Goal: Task Accomplishment & Management: Manage account settings

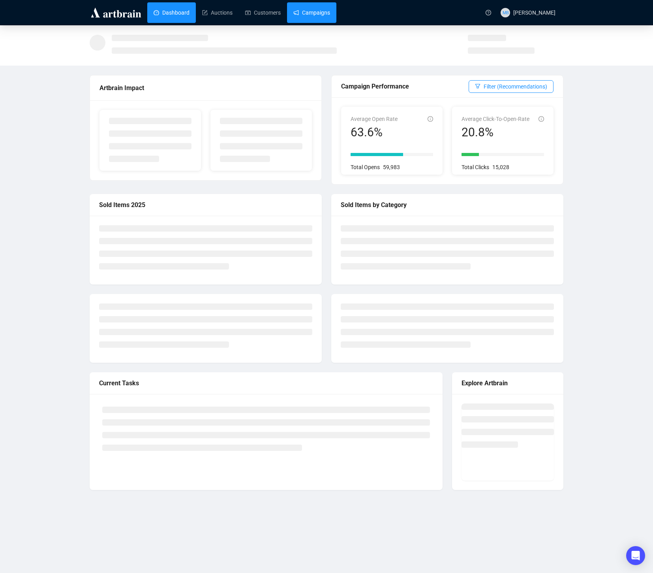
click at [313, 12] on link "Campaigns" at bounding box center [312, 12] width 37 height 21
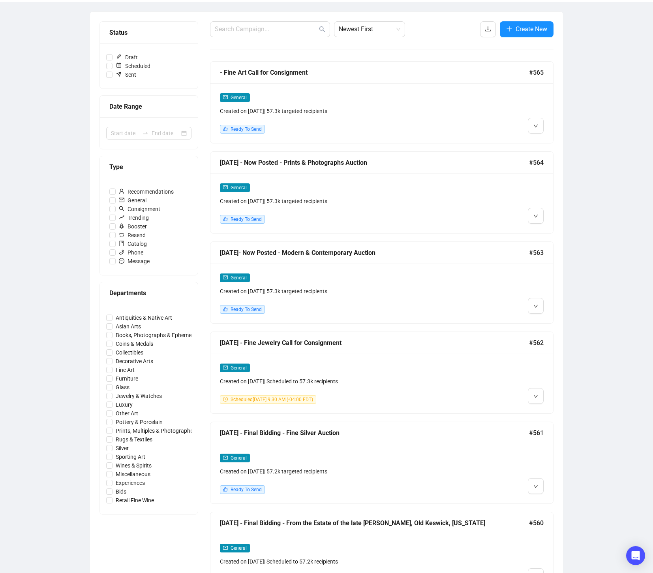
scroll to position [87, 0]
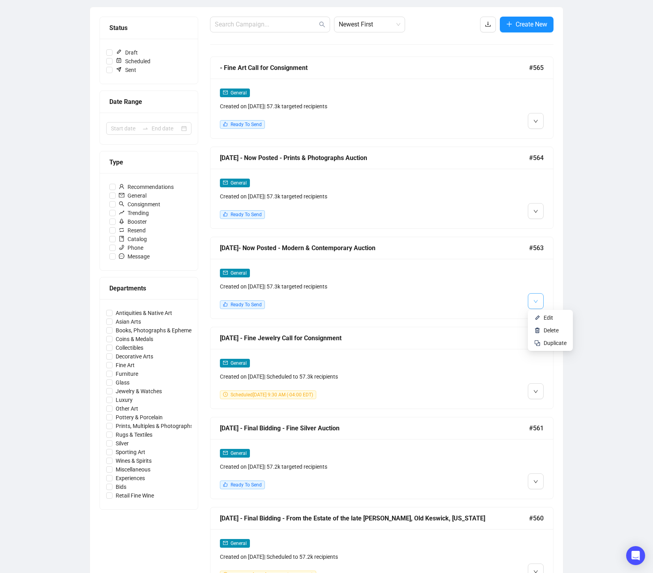
click at [532, 303] on button "button" at bounding box center [536, 301] width 16 height 16
click at [547, 321] on span "Edit" at bounding box center [555, 317] width 23 height 9
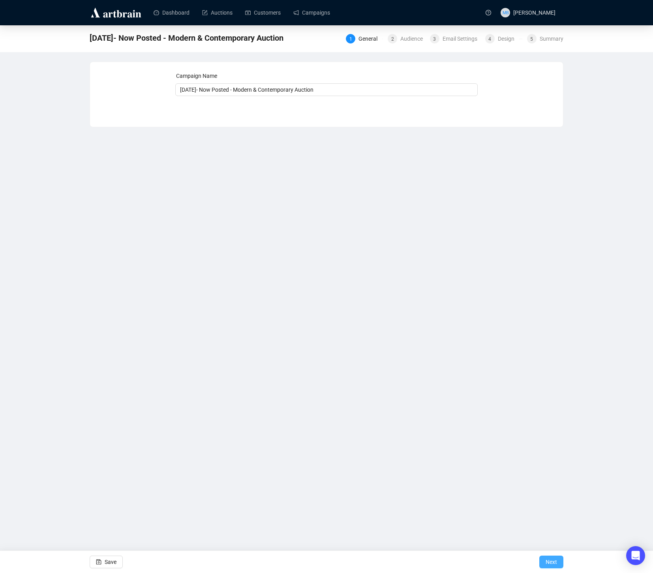
click at [542, 561] on button "Next" at bounding box center [552, 562] width 24 height 13
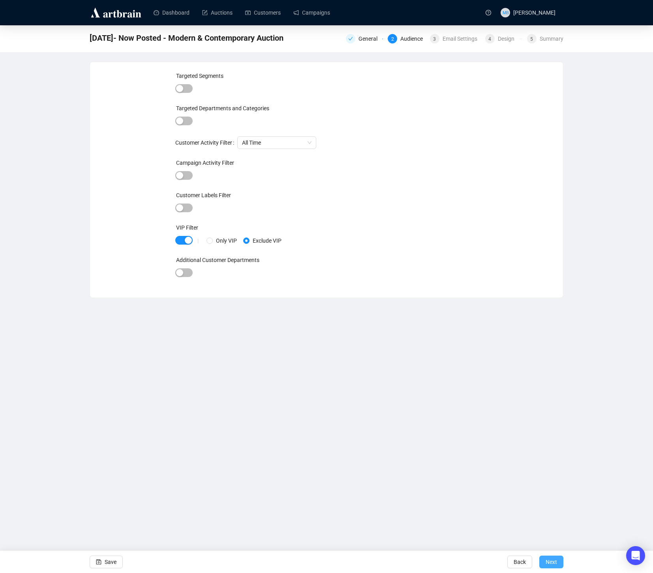
click at [543, 561] on button "Next" at bounding box center [552, 562] width 24 height 13
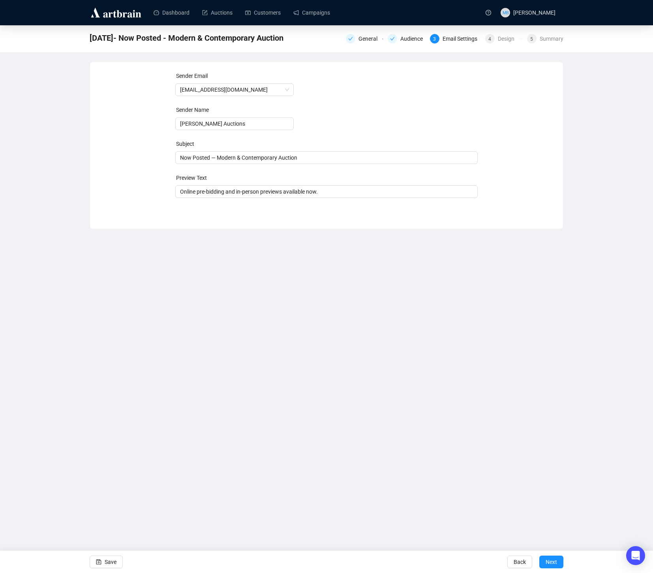
click at [543, 561] on button "Next" at bounding box center [552, 562] width 24 height 13
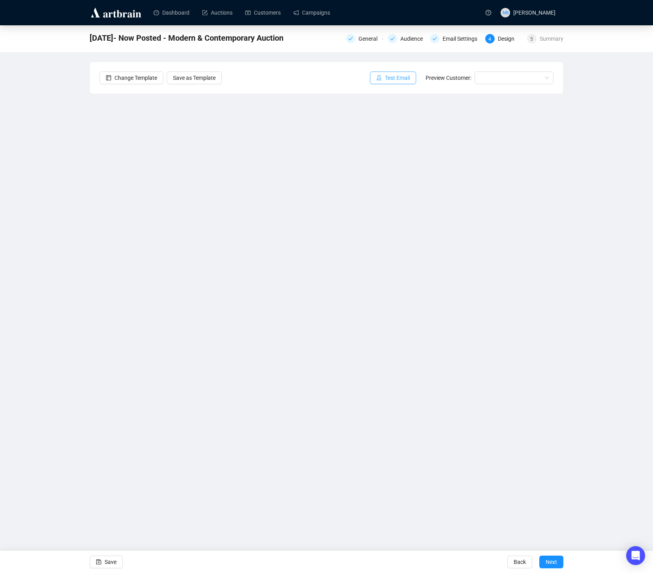
click at [394, 79] on span "Test Email" at bounding box center [397, 77] width 25 height 9
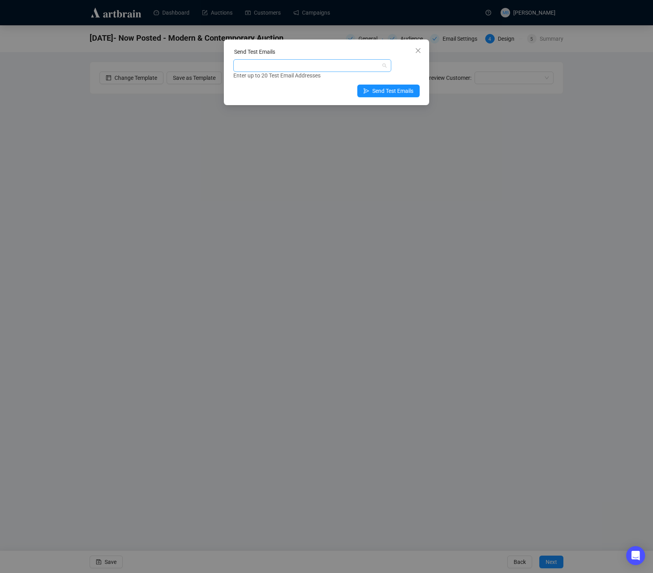
click at [367, 71] on div at bounding box center [308, 65] width 147 height 11
type input "holly"
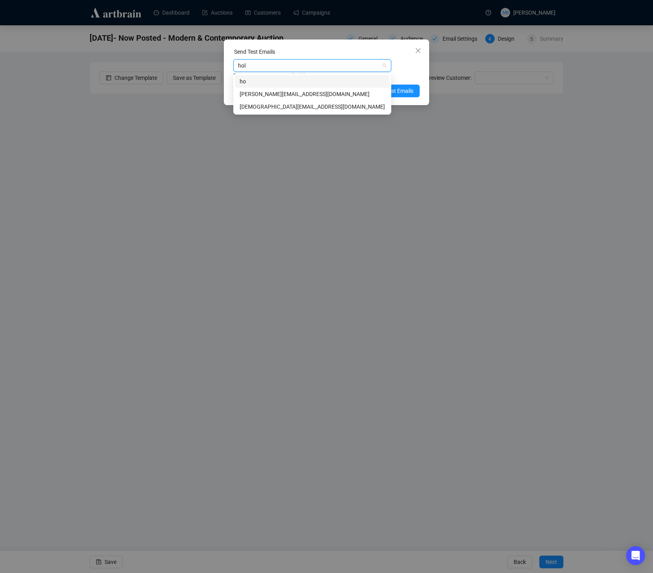
type input "holl"
click at [324, 92] on div "holly@lelandlittle.com" at bounding box center [312, 94] width 145 height 9
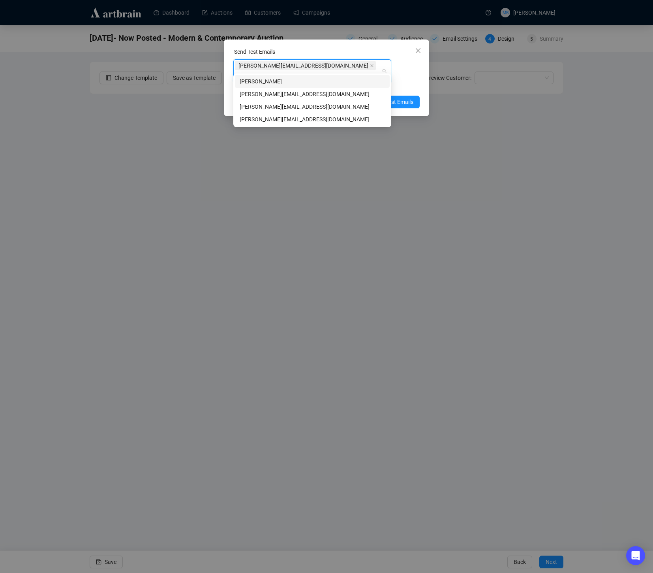
type input "robyn"
click at [313, 96] on div "robyn@lelandlittle.com" at bounding box center [312, 94] width 145 height 9
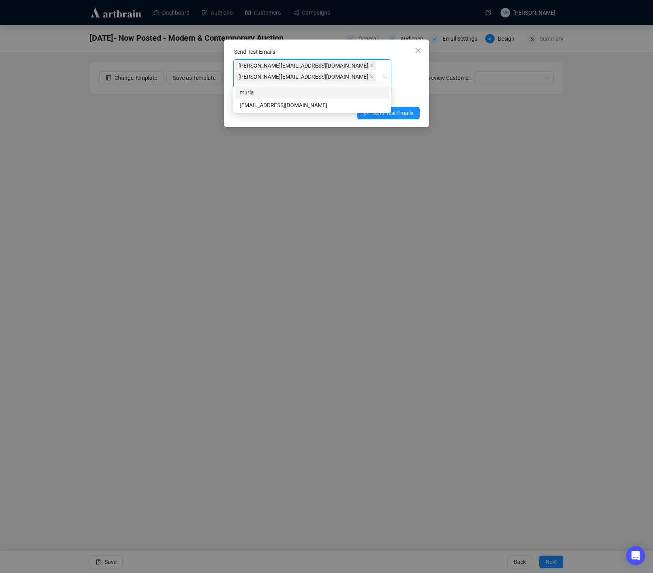
type input "muriah"
click at [299, 105] on div "muriah@lelandlittle.com" at bounding box center [312, 105] width 145 height 9
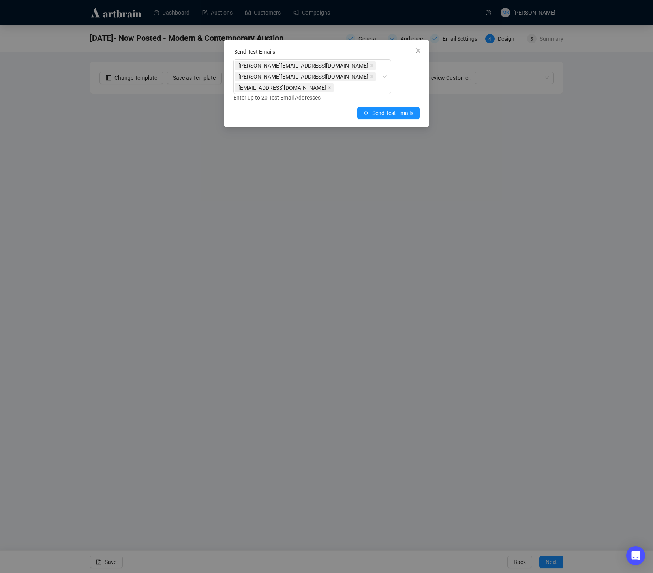
click at [420, 72] on div "Send Test Emails holly@lelandlittle.com robyn@lelandlittle.com muriah@lelandlit…" at bounding box center [326, 84] width 205 height 88
click at [391, 109] on span "Send Test Emails" at bounding box center [393, 113] width 41 height 9
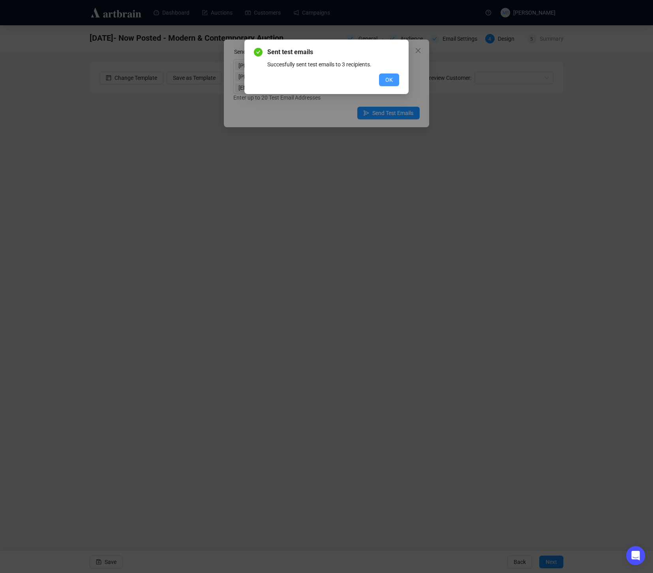
click at [394, 84] on button "OK" at bounding box center [389, 79] width 20 height 13
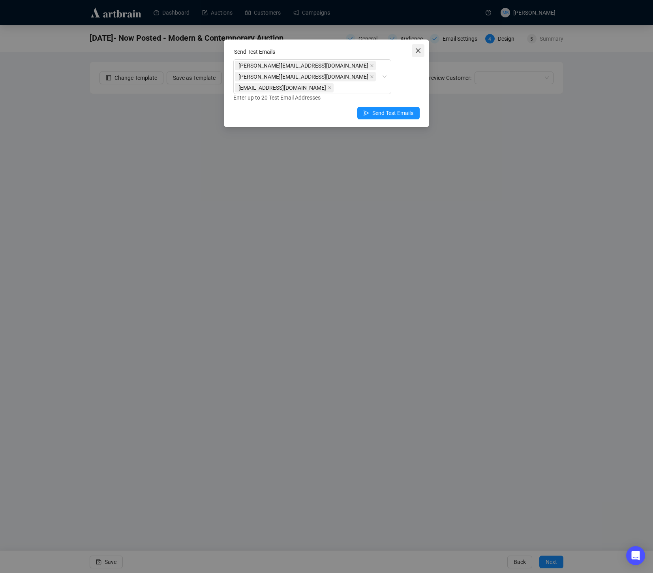
click at [419, 51] on icon "close" at bounding box center [418, 50] width 6 height 6
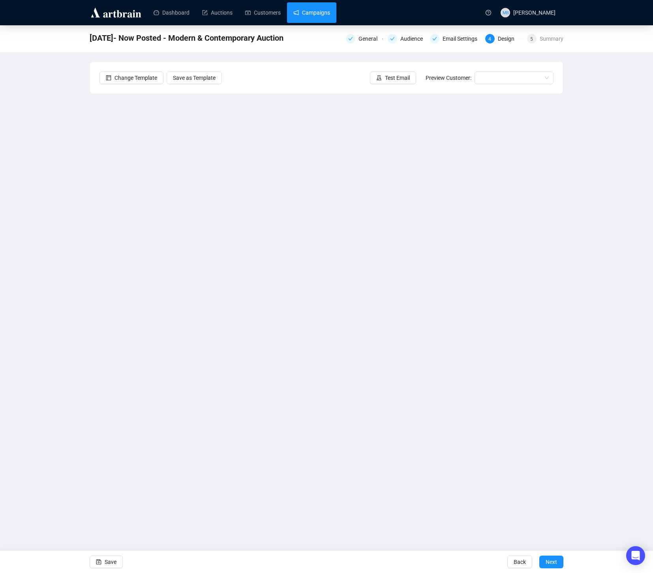
click at [309, 16] on link "Campaigns" at bounding box center [312, 12] width 37 height 21
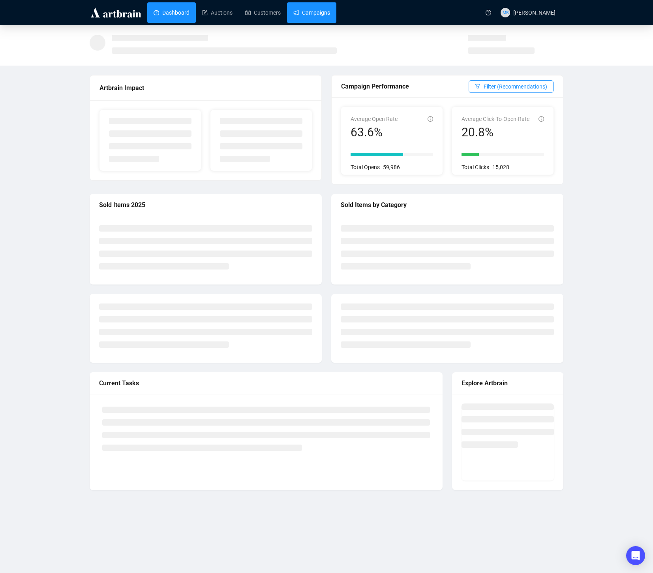
click at [325, 12] on link "Campaigns" at bounding box center [312, 12] width 37 height 21
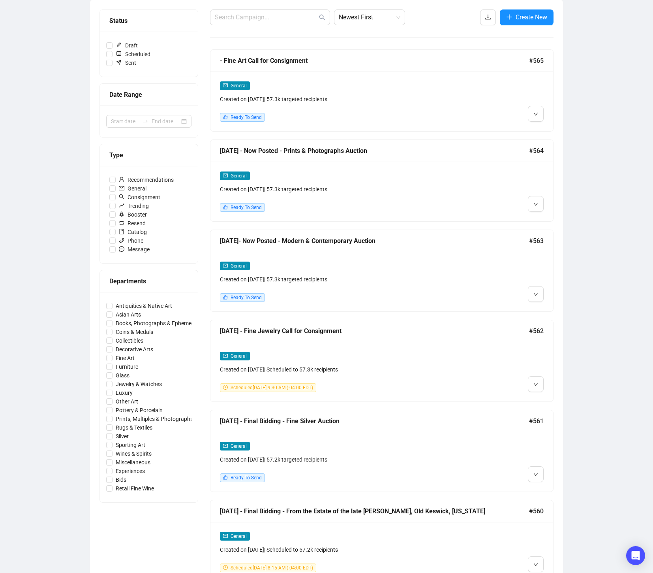
scroll to position [100, 0]
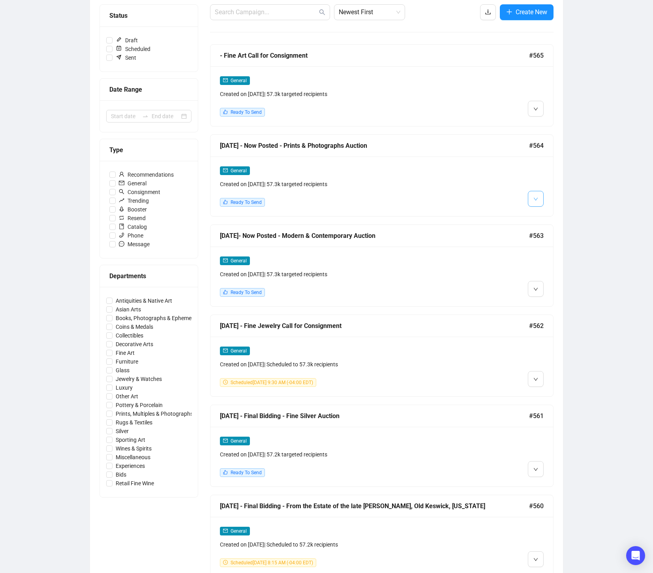
click at [537, 198] on icon "down" at bounding box center [536, 199] width 4 height 3
click at [544, 215] on span "Edit" at bounding box center [548, 216] width 9 height 6
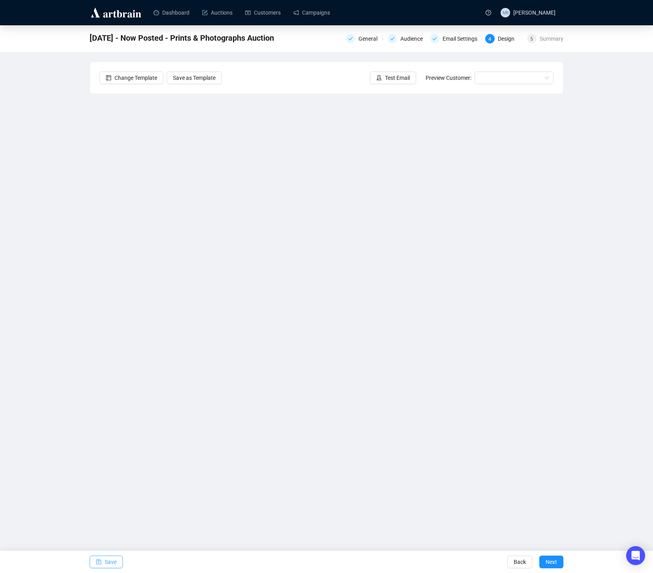
click at [110, 562] on span "Save" at bounding box center [111, 562] width 12 height 22
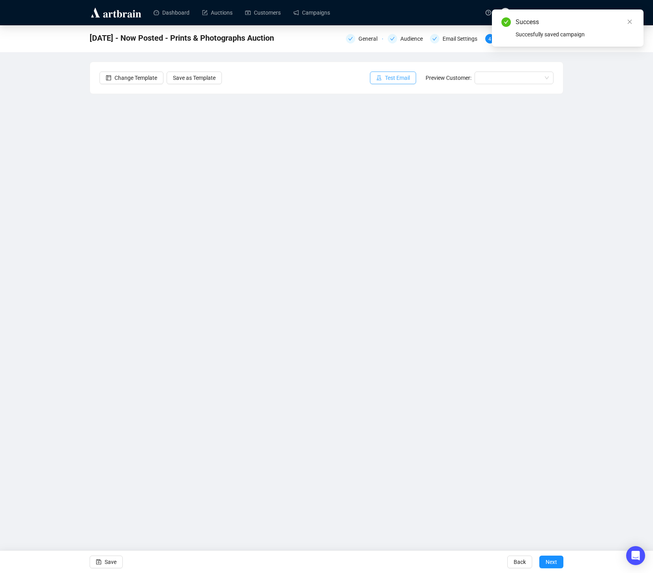
click at [395, 79] on span "Test Email" at bounding box center [397, 77] width 25 height 9
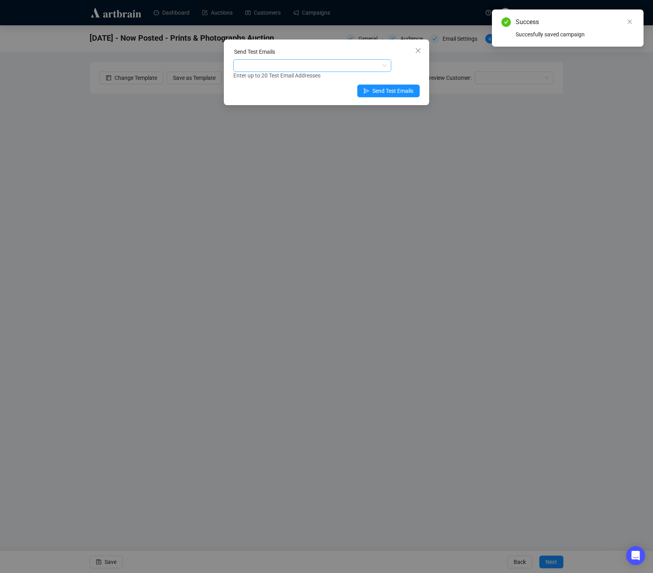
click at [356, 66] on div at bounding box center [308, 65] width 147 height 11
type input "lauren"
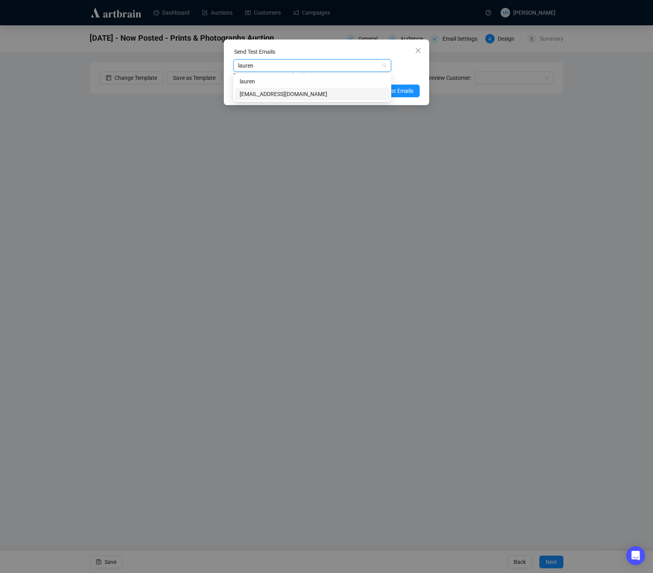
click at [344, 95] on div "lauren@lelandlittle.com" at bounding box center [312, 94] width 145 height 9
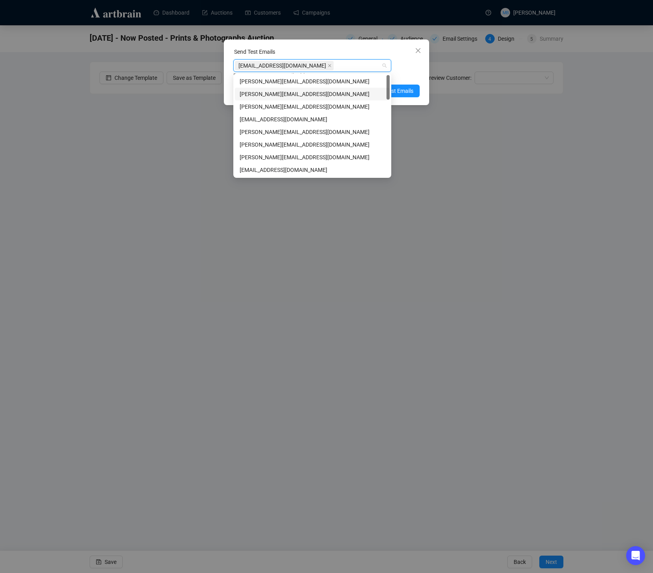
click at [405, 73] on div "Enter up to 20 Test Email Addresses" at bounding box center [326, 75] width 186 height 9
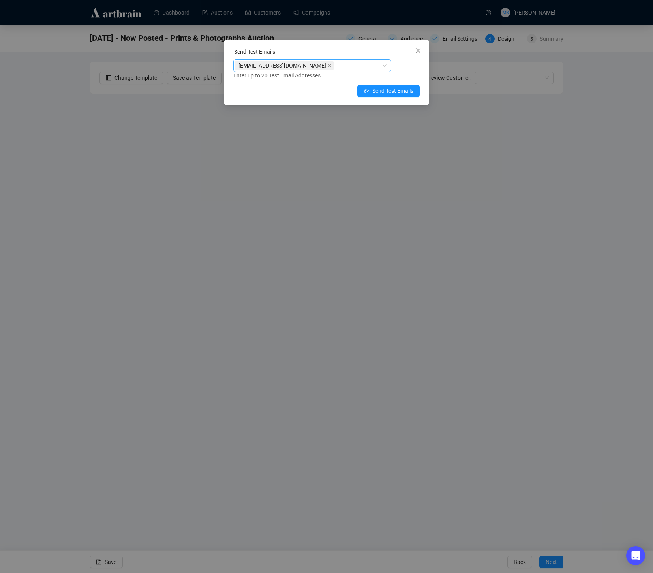
click at [340, 64] on div "lauren@lelandlittle.com" at bounding box center [308, 65] width 147 height 11
type input "muriah"
click at [291, 93] on div "muriah@lelandlittle.com" at bounding box center [312, 94] width 145 height 9
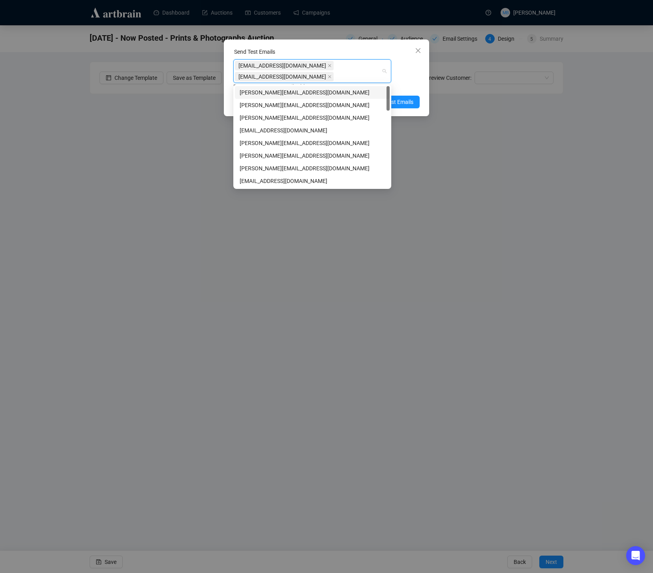
click at [405, 82] on div "lauren@lelandlittle.com muriah@lelandlittle.com Enter up to 20 Test Email Addre…" at bounding box center [326, 75] width 186 height 32
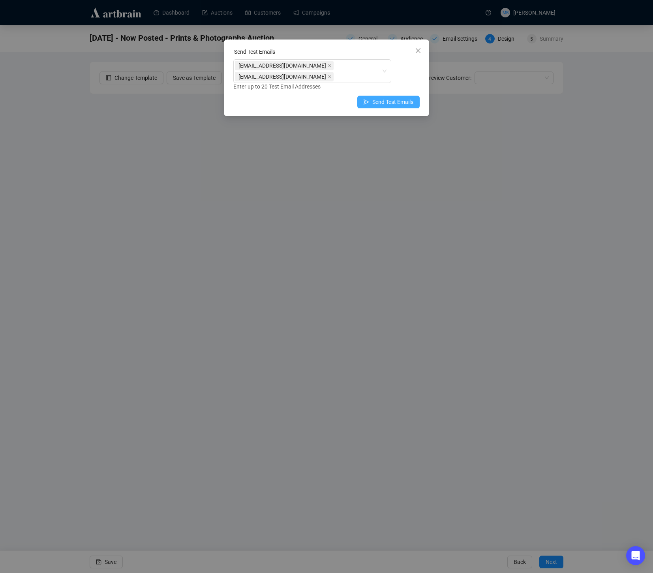
click at [404, 100] on span "Send Test Emails" at bounding box center [393, 102] width 41 height 9
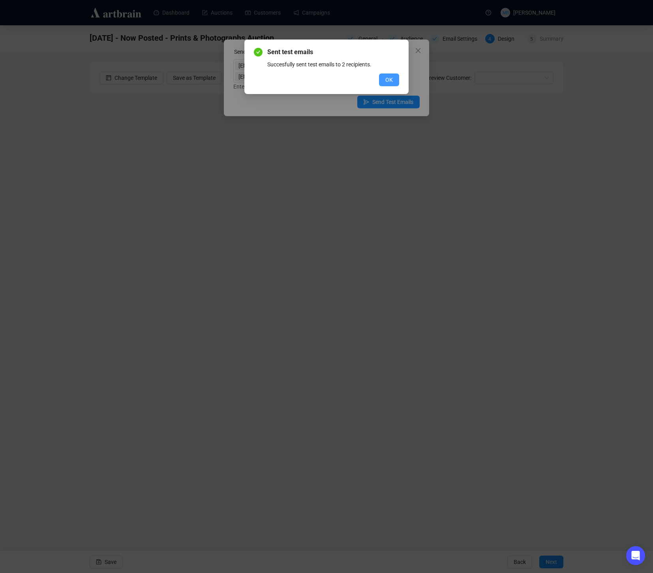
click at [390, 77] on span "OK" at bounding box center [390, 79] width 8 height 9
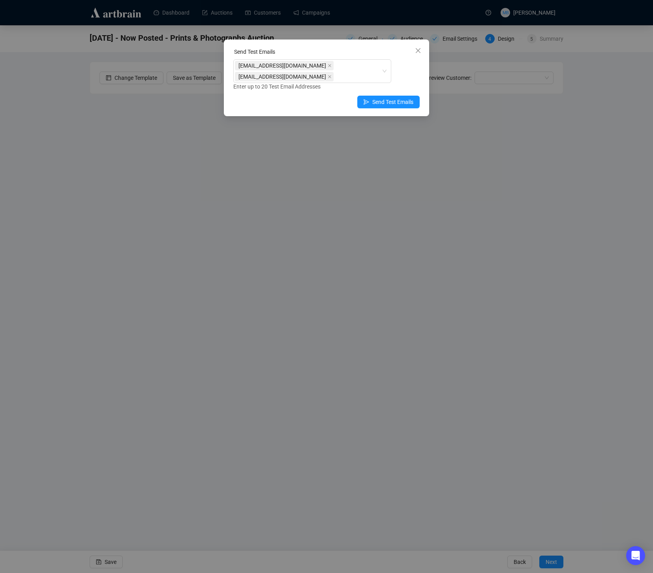
click at [418, 51] on icon "close" at bounding box center [418, 50] width 6 height 6
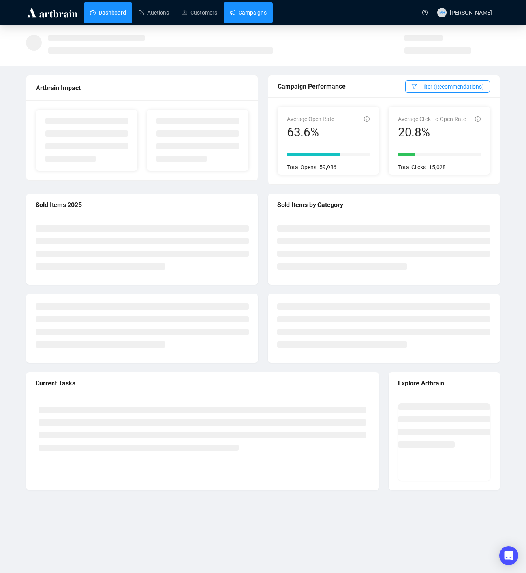
click at [243, 17] on link "Campaigns" at bounding box center [248, 12] width 37 height 21
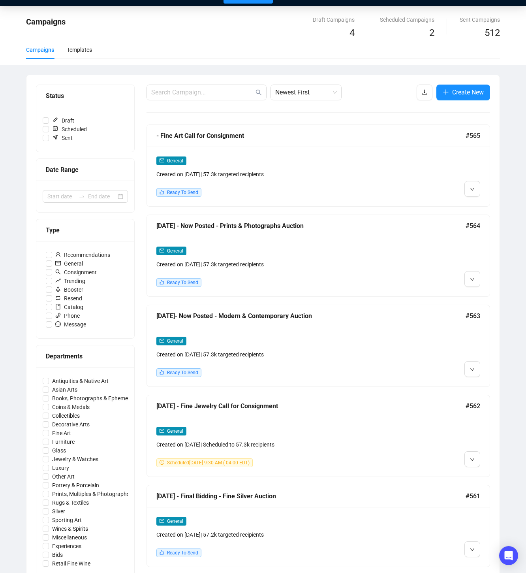
scroll to position [27, 0]
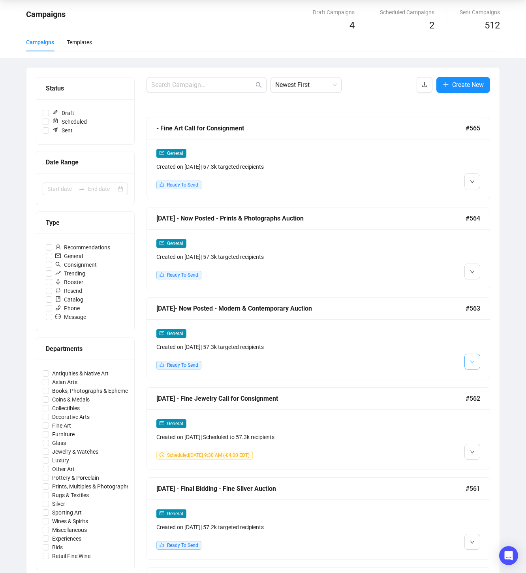
drag, startPoint x: 470, startPoint y: 364, endPoint x: 465, endPoint y: 364, distance: 4.7
click at [470, 364] on span "button" at bounding box center [472, 361] width 5 height 10
click at [487, 382] on span "Edit" at bounding box center [491, 378] width 23 height 9
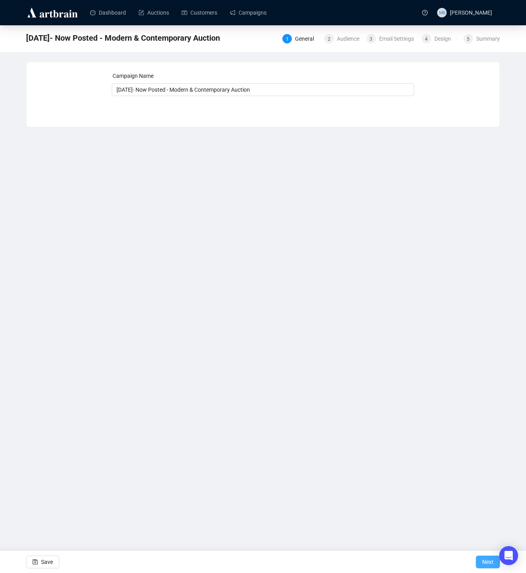
click at [487, 566] on span "Next" at bounding box center [487, 562] width 11 height 22
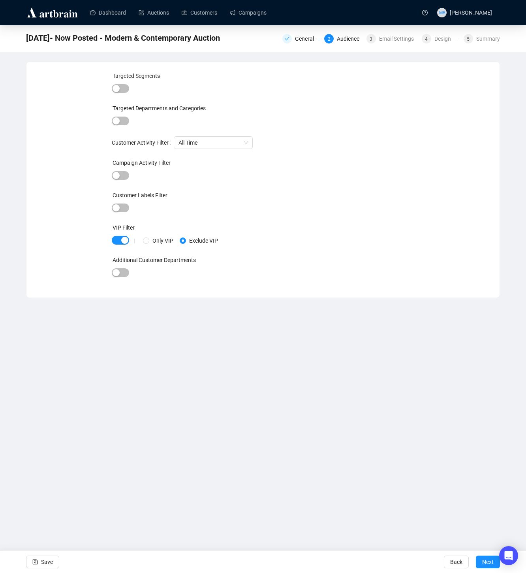
click at [487, 566] on span "Next" at bounding box center [487, 562] width 11 height 22
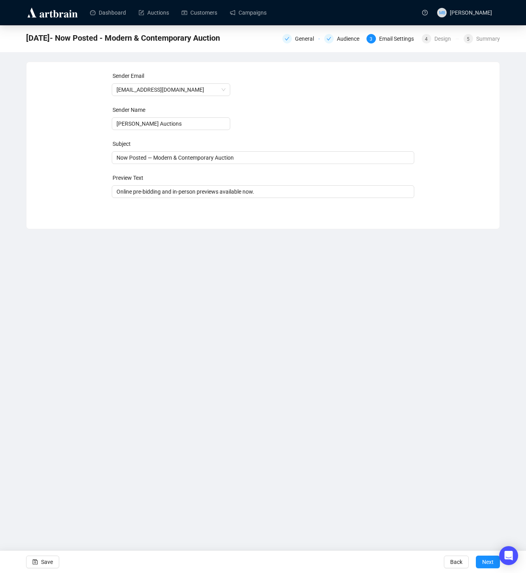
click at [487, 566] on span "Next" at bounding box center [487, 562] width 11 height 22
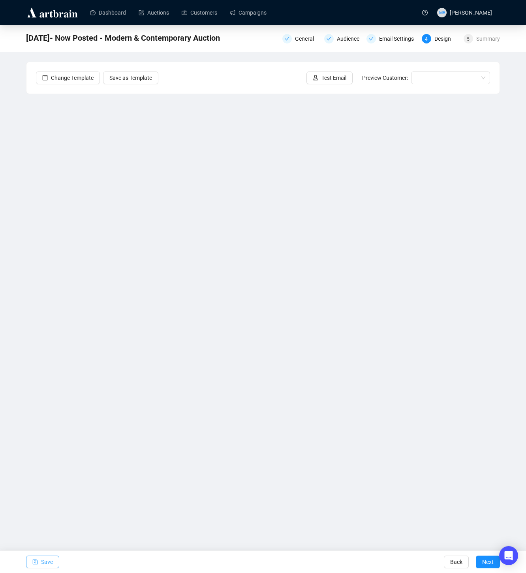
click at [39, 559] on button "Save" at bounding box center [42, 562] width 33 height 13
